Goal: Check status: Check status

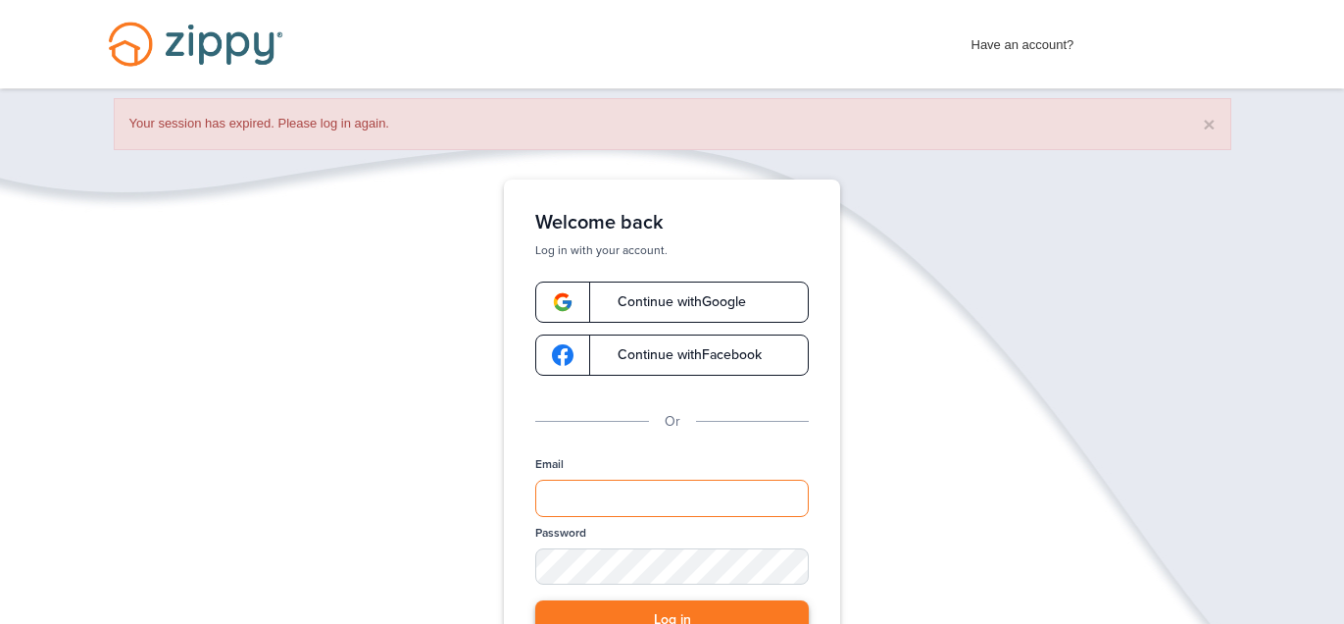
type input "**********"
click at [690, 618] on button "Log in" at bounding box center [672, 620] width 274 height 40
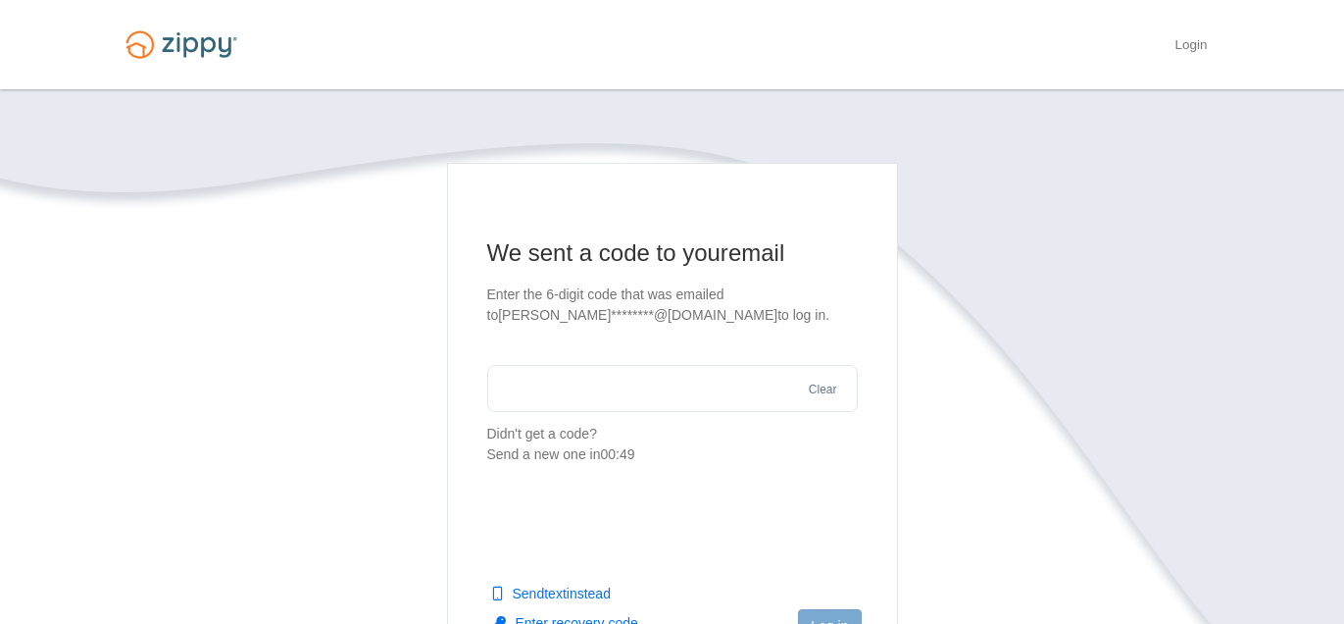
click at [741, 397] on input "text" at bounding box center [672, 388] width 371 height 47
type input "******"
click at [826, 614] on button "Log in" at bounding box center [829, 625] width 63 height 33
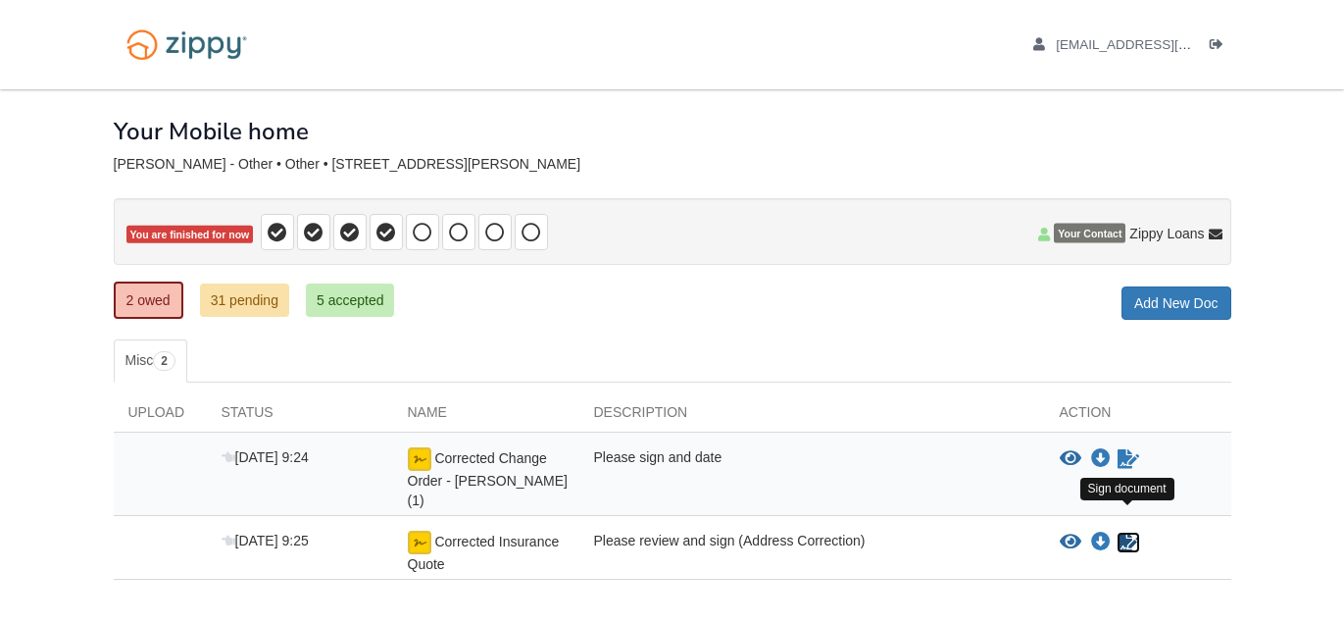
click at [1122, 532] on icon "Sign Form" at bounding box center [1129, 542] width 22 height 20
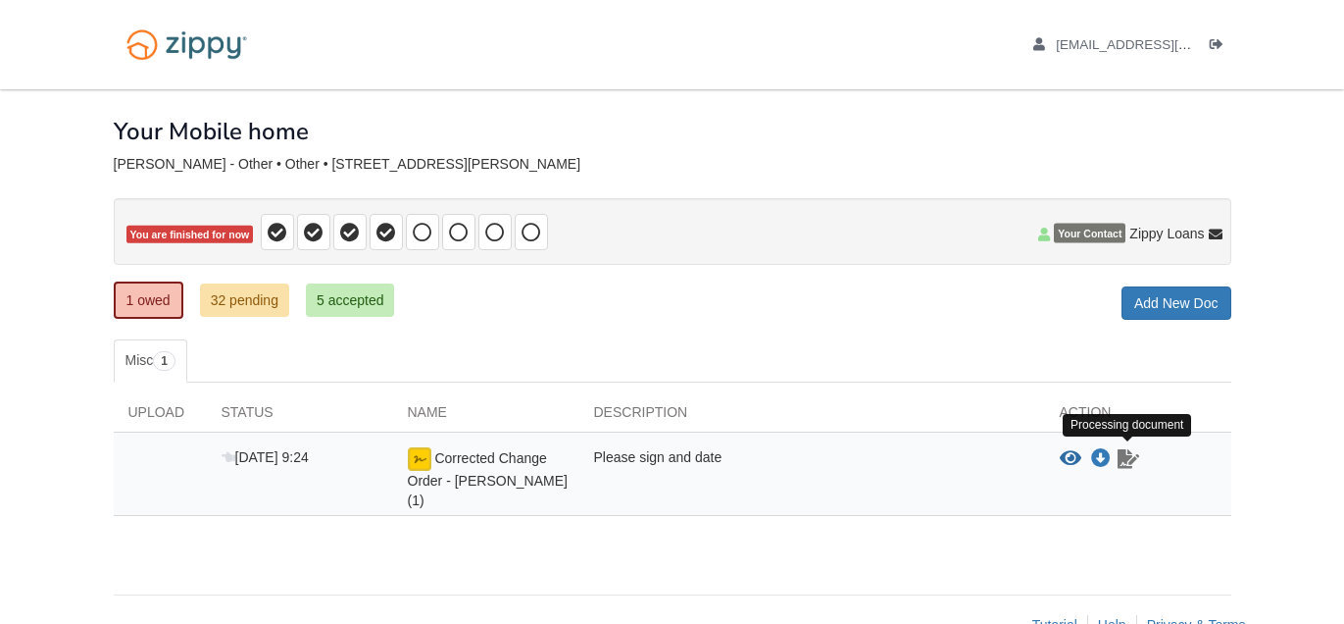
click at [1127, 456] on icon "Waiting for your co-borrower to e-sign" at bounding box center [1129, 459] width 22 height 20
click at [416, 462] on img at bounding box center [420, 459] width 24 height 24
click at [709, 475] on div "Please sign and date" at bounding box center [812, 478] width 466 height 63
click at [1124, 451] on icon "Waiting for your co-borrower to e-sign" at bounding box center [1129, 459] width 22 height 20
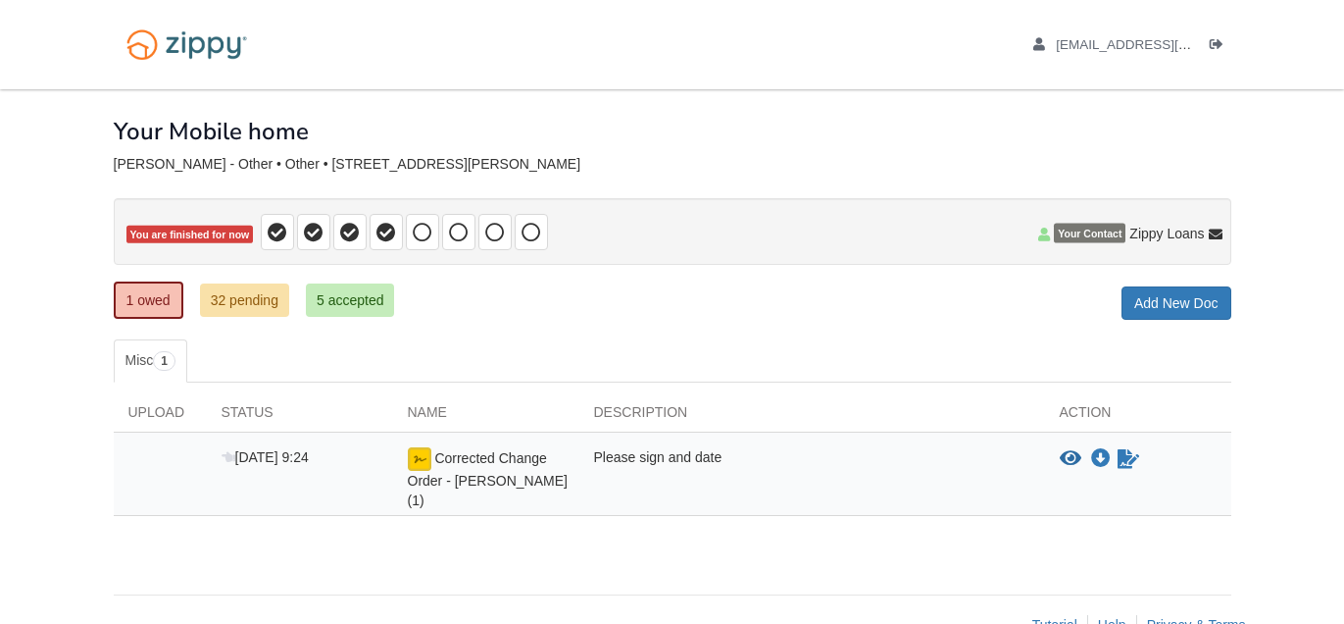
click at [168, 460] on div at bounding box center [160, 478] width 93 height 63
click at [263, 465] on div "Sep 9 9:24" at bounding box center [300, 478] width 186 height 63
click at [150, 304] on link "1 owed" at bounding box center [149, 299] width 70 height 37
